Goal: Find specific page/section: Find specific page/section

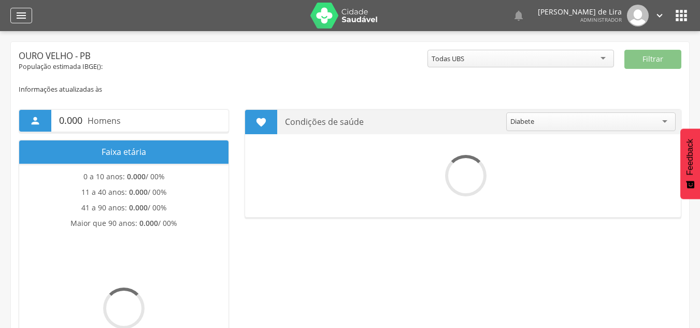
click at [25, 18] on icon "" at bounding box center [21, 15] width 12 height 12
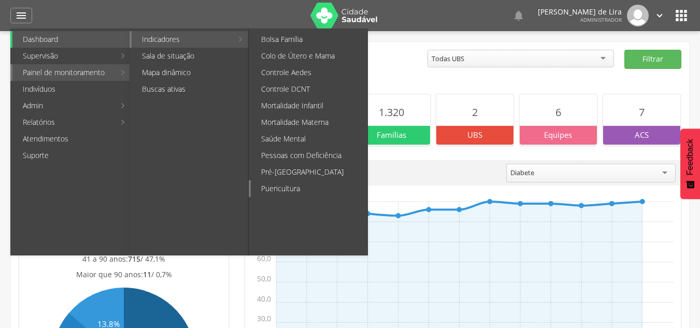
click at [282, 184] on link "Puericultura" at bounding box center [309, 188] width 117 height 17
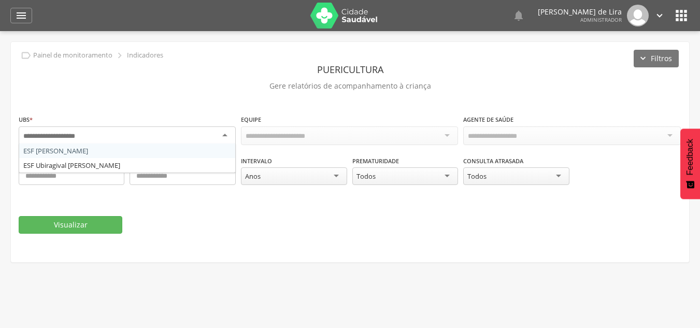
click at [230, 138] on div at bounding box center [127, 135] width 217 height 19
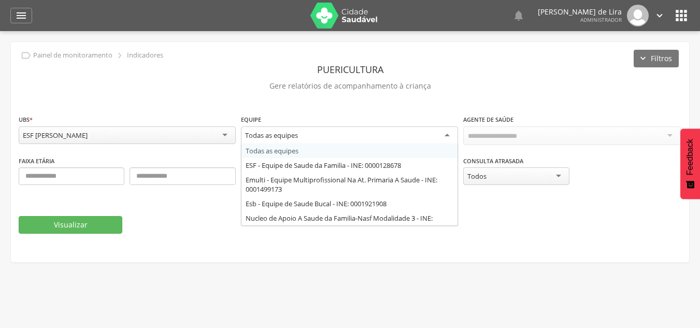
click at [277, 138] on div "Todas as equipes" at bounding box center [271, 135] width 53 height 9
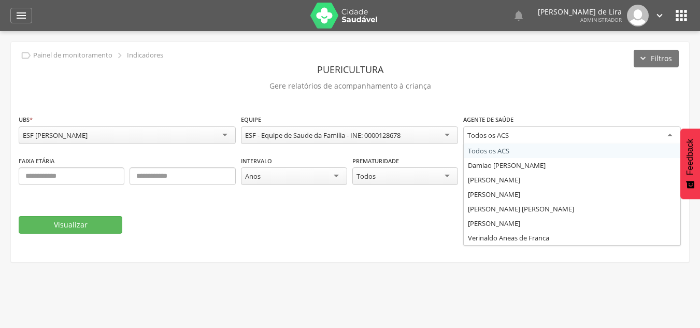
click at [525, 136] on div "Todos os ACS" at bounding box center [571, 135] width 217 height 19
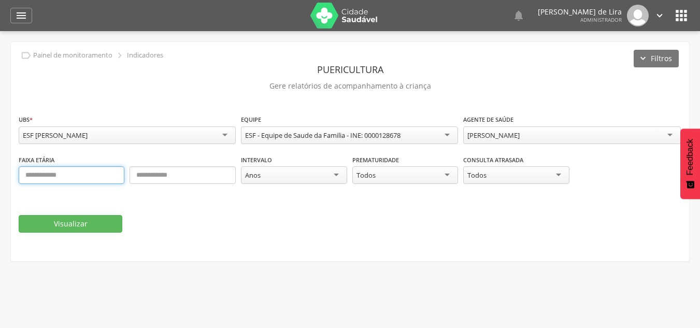
click at [78, 176] on input "text" at bounding box center [72, 175] width 106 height 18
type input "*"
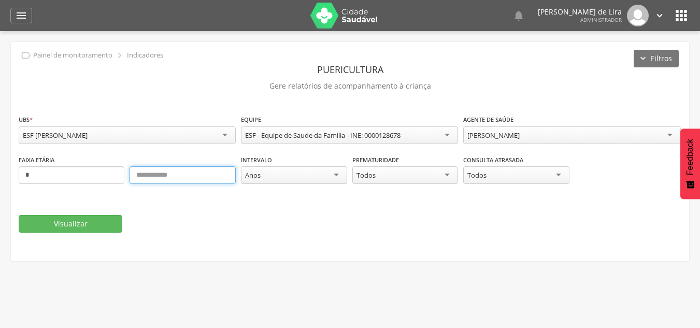
click at [158, 182] on input "text" at bounding box center [183, 175] width 106 height 18
type input "*"
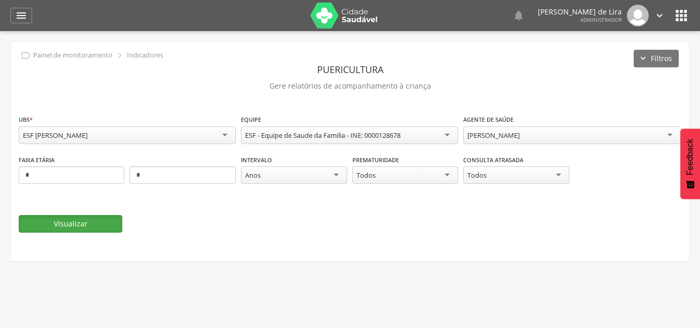
click at [86, 223] on button "Visualizar" at bounding box center [71, 224] width 104 height 18
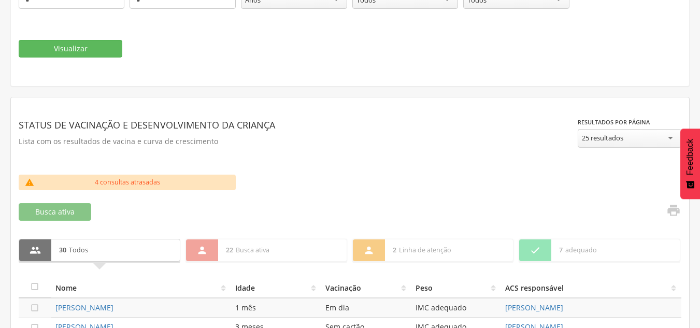
scroll to position [187, 0]
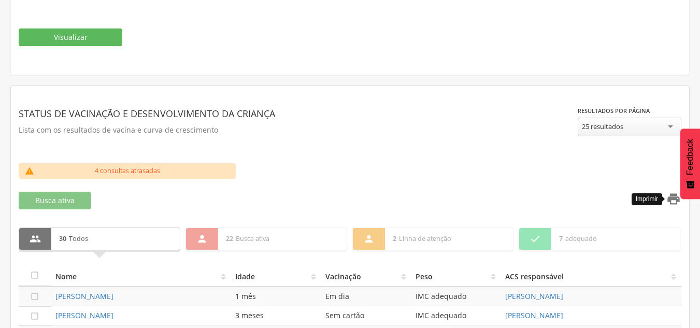
click at [672, 202] on icon "" at bounding box center [673, 199] width 15 height 15
